Goal: Task Accomplishment & Management: Use online tool/utility

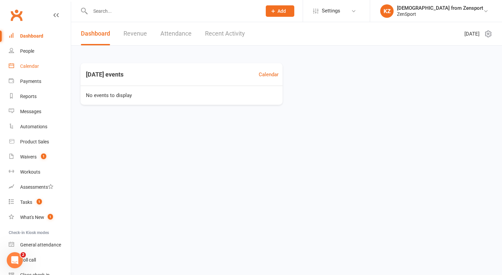
click at [34, 66] on div "Calendar" at bounding box center [29, 65] width 19 height 5
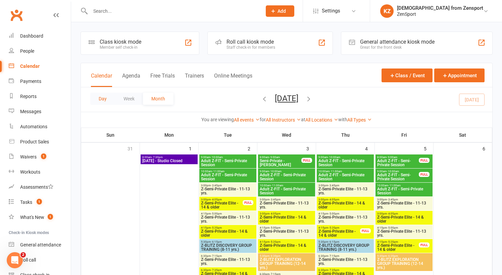
click at [109, 96] on button "Day" at bounding box center [102, 99] width 25 height 12
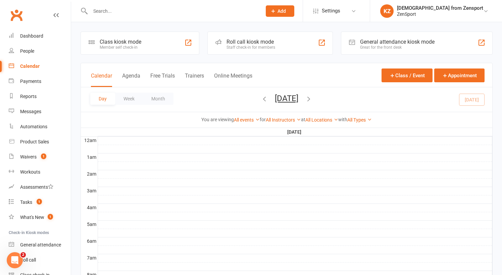
click at [313, 97] on icon "button" at bounding box center [308, 98] width 7 height 7
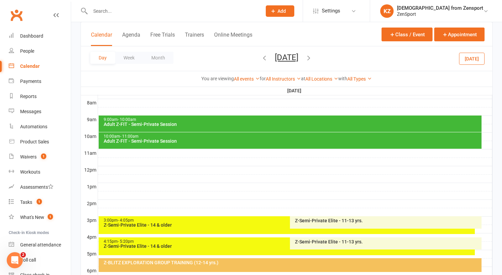
scroll to position [162, 0]
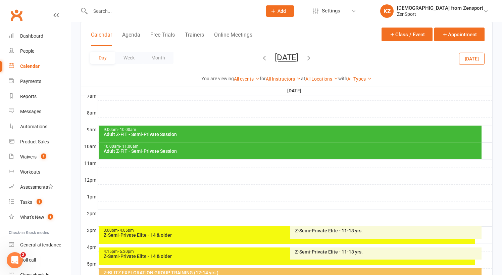
click at [267, 129] on div "9:00am - 10:00am" at bounding box center [291, 130] width 377 height 4
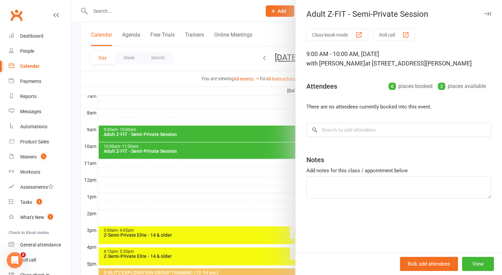
click at [243, 165] on div at bounding box center [286, 137] width 431 height 275
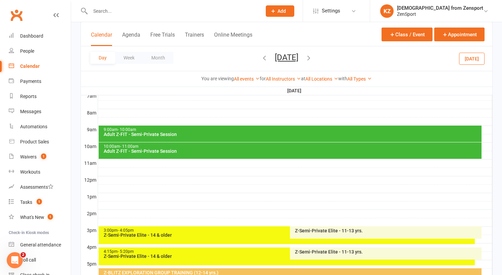
click at [250, 149] on div "Adult Z-FIT - Semi-Private Session" at bounding box center [291, 151] width 377 height 5
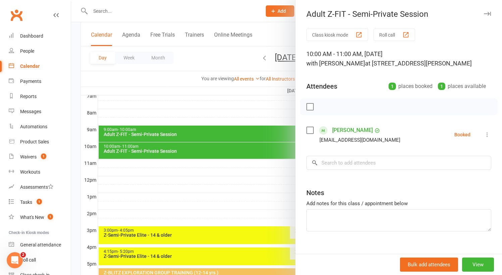
click at [237, 134] on div at bounding box center [286, 137] width 431 height 275
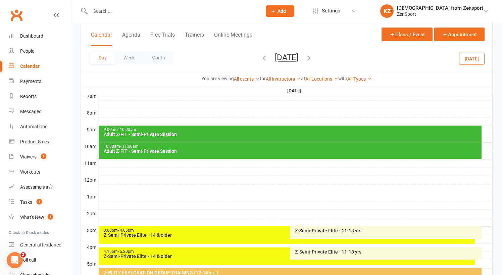
click at [245, 131] on div "9:00am - 10:00am" at bounding box center [291, 130] width 377 height 4
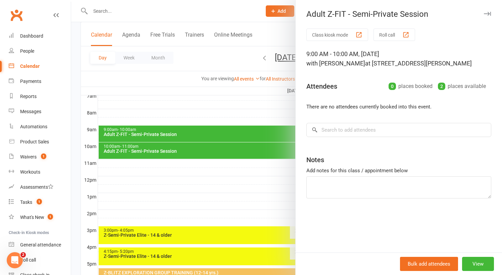
click at [245, 131] on div at bounding box center [286, 137] width 431 height 275
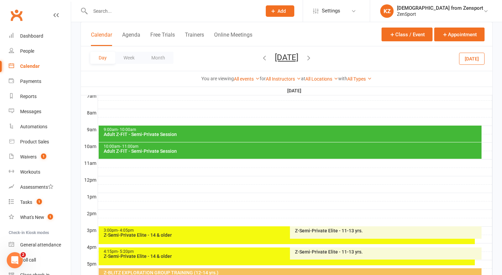
click at [242, 149] on div "Adult Z-FIT - Semi-Private Session" at bounding box center [291, 151] width 377 height 5
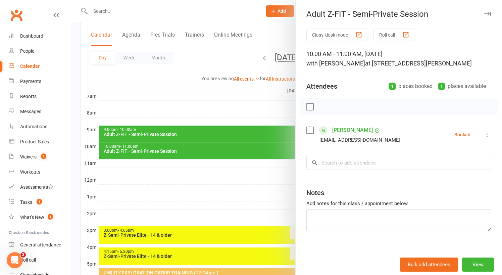
click at [198, 182] on div at bounding box center [286, 137] width 431 height 275
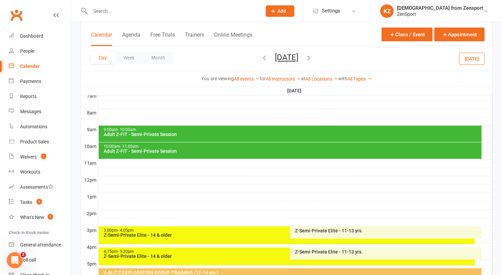
click at [104, 13] on input "text" at bounding box center [172, 10] width 169 height 9
click at [99, 7] on input "text" at bounding box center [172, 10] width 169 height 9
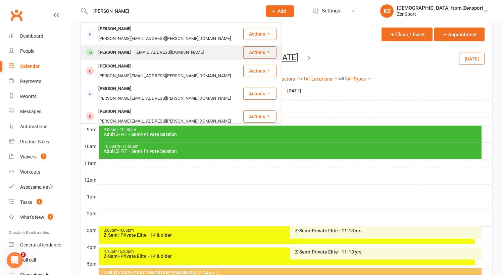
type input "brigandi"
click at [116, 48] on div "[PERSON_NAME]" at bounding box center [114, 53] width 37 height 10
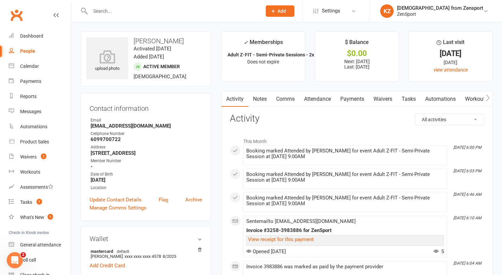
click at [354, 96] on link "Payments" at bounding box center [352, 98] width 33 height 15
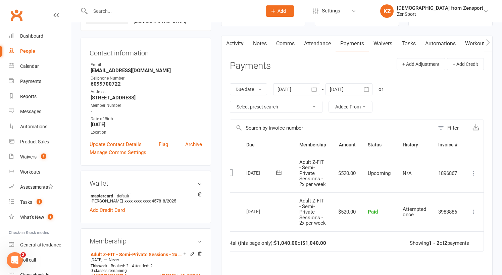
scroll to position [0, 12]
click at [475, 174] on icon at bounding box center [473, 173] width 7 height 7
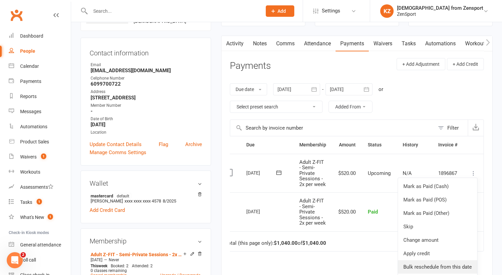
click at [440, 269] on link "Bulk reschedule from this date" at bounding box center [437, 266] width 79 height 13
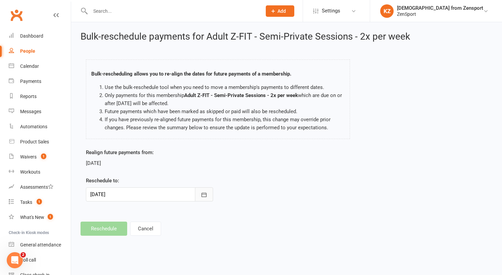
click at [205, 190] on button "button" at bounding box center [204, 194] width 18 height 14
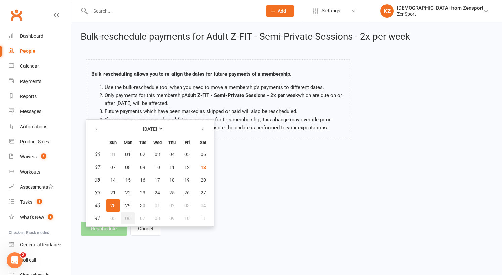
click at [130, 217] on span "06" at bounding box center [127, 218] width 5 height 5
type input "[DATE]"
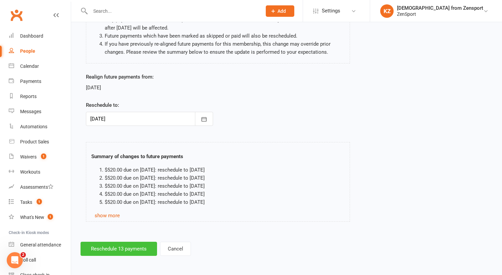
scroll to position [81, 0]
click at [137, 242] on button "Reschedule 13 payments" at bounding box center [119, 249] width 77 height 14
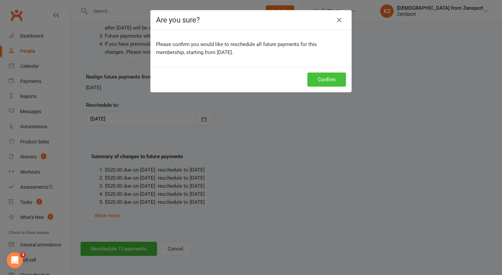
click at [331, 78] on button "Confirm" at bounding box center [327, 80] width 39 height 14
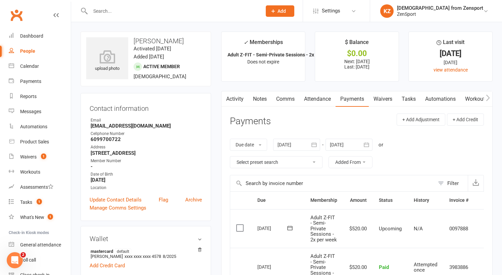
click at [119, 14] on input "text" at bounding box center [172, 10] width 169 height 9
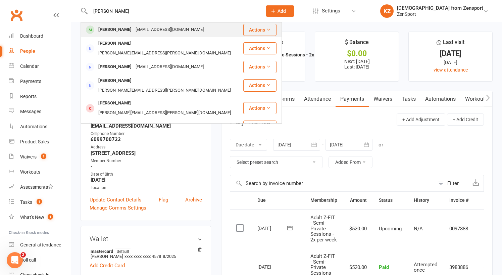
type input "[PERSON_NAME]"
click at [144, 29] on div "[EMAIL_ADDRESS][DOMAIN_NAME]" at bounding box center [170, 30] width 72 height 10
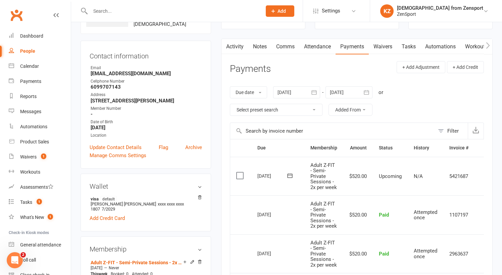
scroll to position [61, 0]
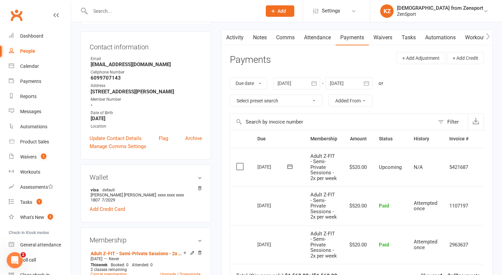
click at [317, 35] on link "Attendance" at bounding box center [318, 37] width 36 height 15
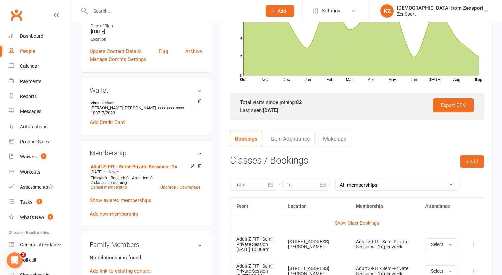
scroll to position [188, 0]
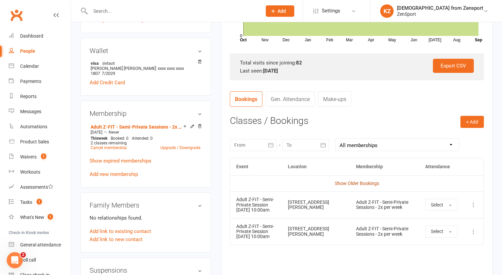
click at [351, 182] on link "Show Older Bookings" at bounding box center [357, 183] width 44 height 5
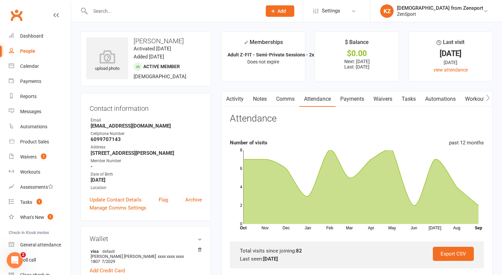
scroll to position [0, 0]
click at [359, 100] on link "Payments" at bounding box center [352, 98] width 33 height 15
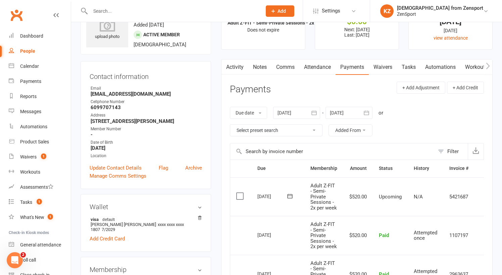
scroll to position [31, 0]
click at [323, 65] on link "Attendance" at bounding box center [318, 67] width 36 height 15
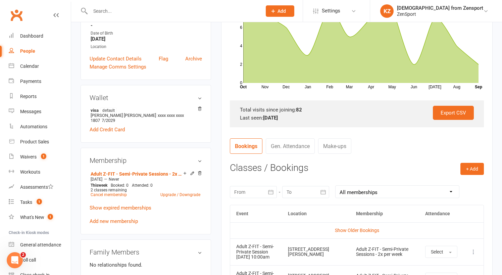
scroll to position [141, 0]
click at [349, 228] on link "Show Older Bookings" at bounding box center [357, 229] width 44 height 5
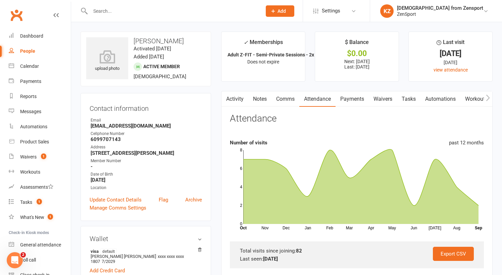
scroll to position [0, 0]
click at [356, 97] on link "Payments" at bounding box center [352, 98] width 33 height 15
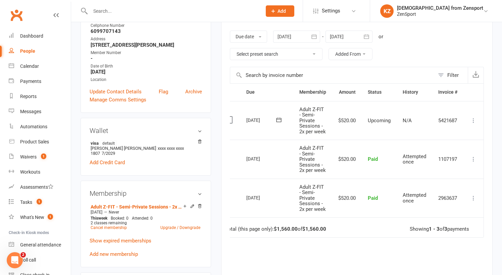
scroll to position [0, 12]
click at [474, 119] on icon at bounding box center [473, 120] width 7 height 7
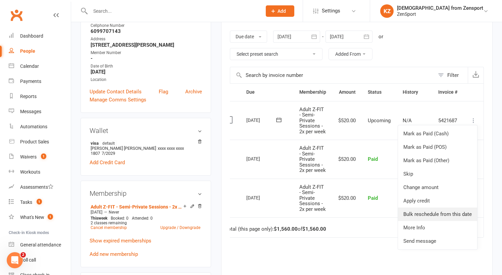
click at [454, 214] on link "Bulk reschedule from this date" at bounding box center [437, 214] width 79 height 13
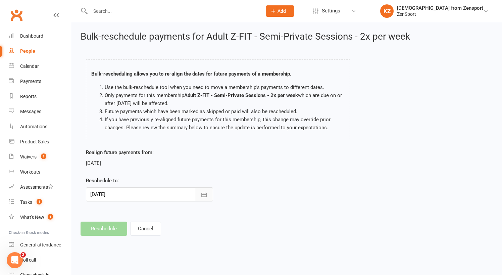
click at [209, 194] on button "button" at bounding box center [204, 194] width 18 height 14
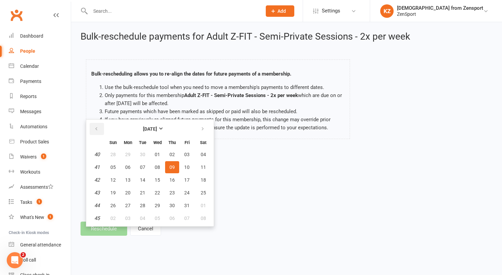
click at [95, 127] on icon "button" at bounding box center [96, 128] width 5 height 5
click at [95, 126] on button "button" at bounding box center [97, 129] width 14 height 12
click at [234, 145] on div "Bulk-rescheduling allows you to re-align the dates for future payments of a mem…" at bounding box center [218, 101] width 274 height 96
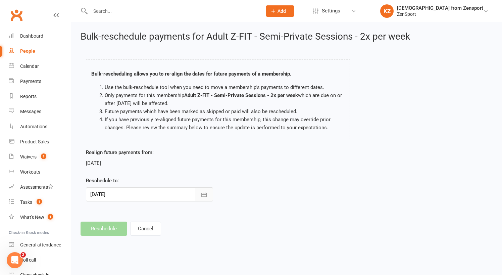
click at [204, 197] on icon "button" at bounding box center [204, 194] width 7 height 7
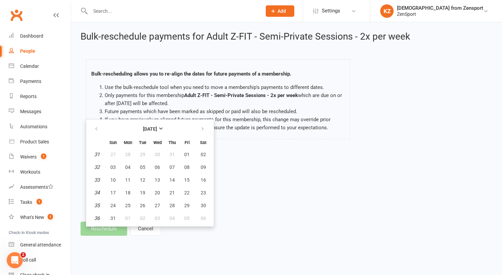
click at [247, 208] on div "Realign future payments from: [DATE] Reschedule to: [DATE] [DATE] Sun Mon Tue W…" at bounding box center [287, 179] width 412 height 62
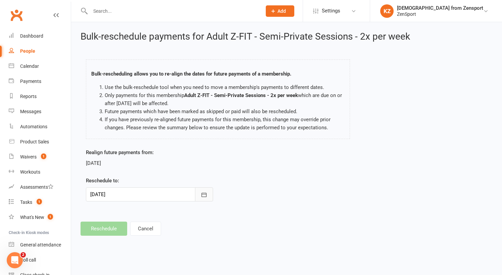
click at [208, 194] on button "button" at bounding box center [204, 194] width 18 height 14
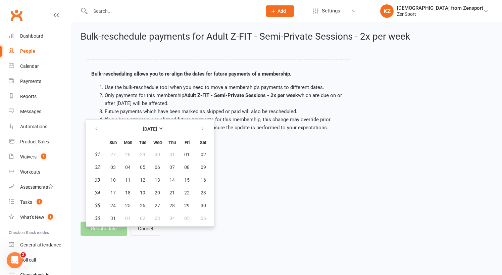
click at [154, 228] on button "Cancel" at bounding box center [145, 229] width 31 height 14
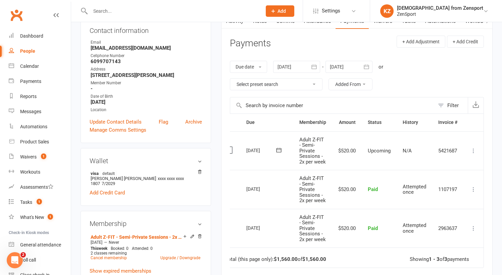
scroll to position [0, 12]
click at [475, 149] on icon at bounding box center [473, 150] width 7 height 7
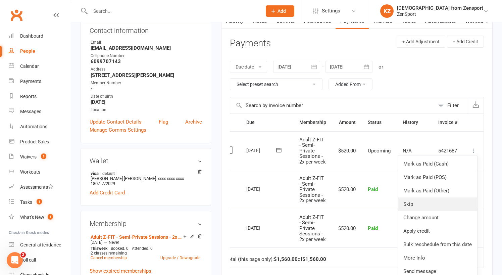
click at [448, 207] on link "Skip" at bounding box center [437, 203] width 79 height 13
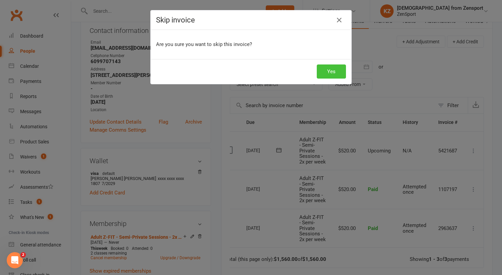
click at [337, 70] on button "Yes" at bounding box center [331, 71] width 29 height 14
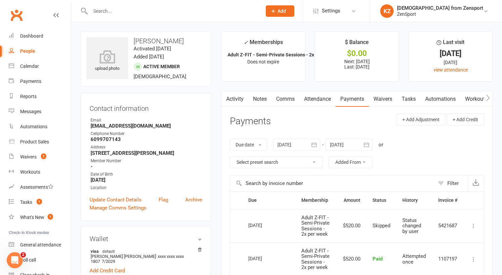
scroll to position [0, 0]
click at [286, 11] on span "Add" at bounding box center [282, 10] width 8 height 5
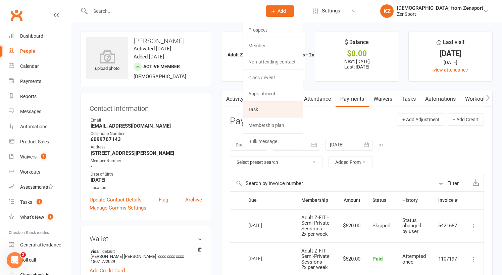
click at [303, 106] on link "Task" at bounding box center [273, 109] width 60 height 15
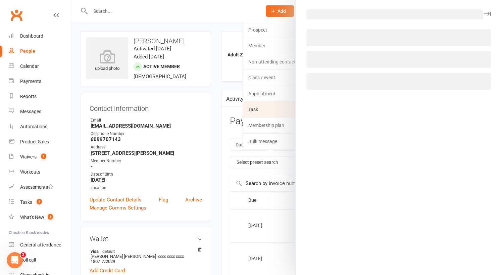
select select "43198"
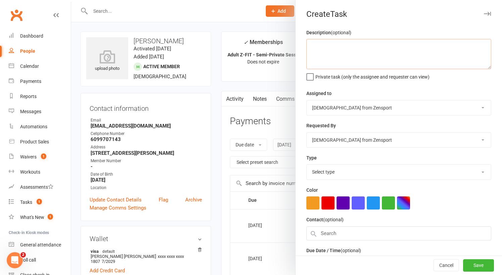
click at [332, 44] on textarea at bounding box center [399, 54] width 185 height 30
type textarea "c"
type textarea "Check attendance & payments - skipped October, need to move bulk to later date?"
click at [309, 76] on label "Private task (only the assignee and requester can view)" at bounding box center [368, 75] width 123 height 7
click at [309, 72] on input "Private task (only the assignee and requester can view)" at bounding box center [368, 72] width 123 height 0
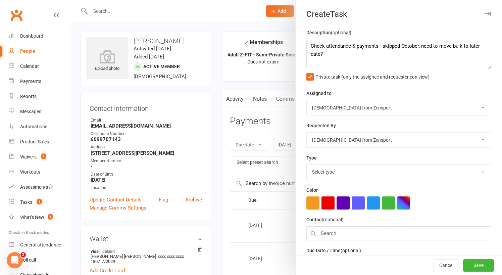
select select "9788"
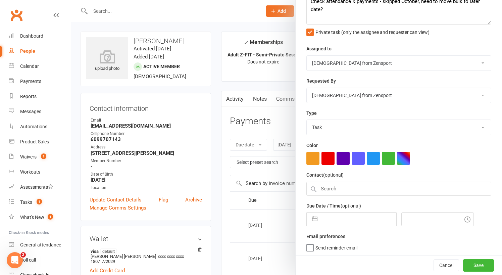
click at [356, 219] on input "text" at bounding box center [359, 219] width 76 height 13
select select "7"
select select "2025"
select select "8"
select select "2025"
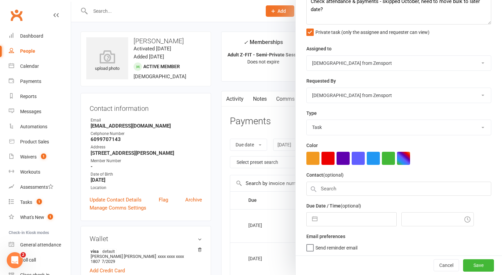
select select "9"
select select "2025"
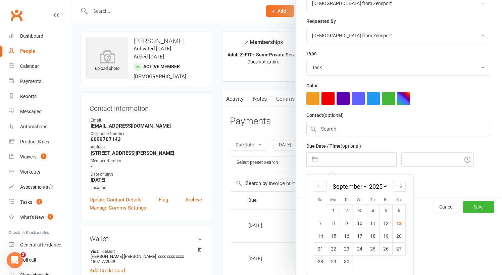
scroll to position [104, 0]
click at [400, 185] on icon "Move forward to switch to the next month." at bounding box center [399, 186] width 6 height 6
select select "10"
select select "2025"
click at [372, 209] on td "2" at bounding box center [372, 210] width 13 height 13
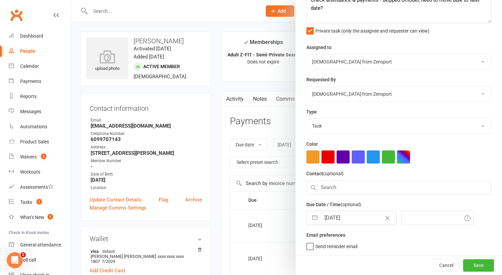
type input "[DATE]"
type input "2:45pm"
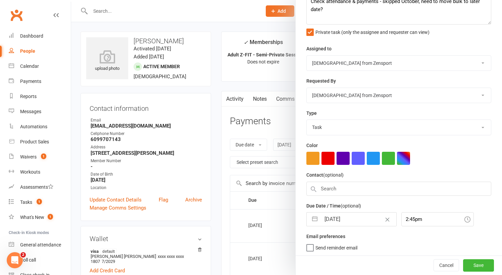
click at [332, 245] on span "Send reminder email" at bounding box center [337, 247] width 42 height 8
click at [332, 243] on input "Send reminder email" at bounding box center [332, 243] width 51 height 0
click at [480, 263] on button "Save" at bounding box center [478, 266] width 31 height 12
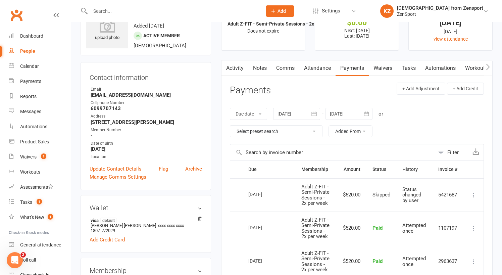
scroll to position [35, 0]
